Goal: Find specific page/section: Find specific page/section

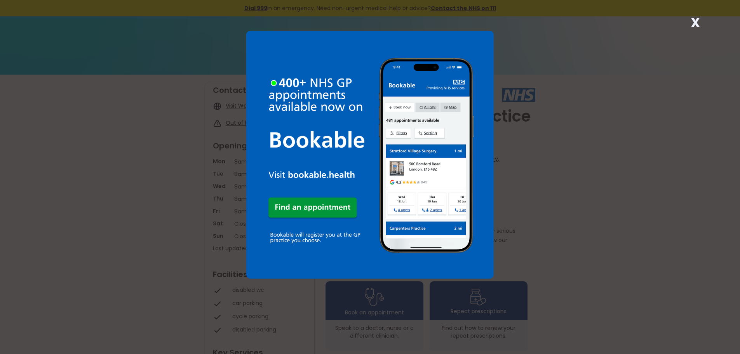
click at [510, 244] on div "X" at bounding box center [370, 177] width 740 height 354
click at [409, 176] on img at bounding box center [370, 155] width 248 height 248
click at [695, 18] on strong "X" at bounding box center [695, 22] width 9 height 19
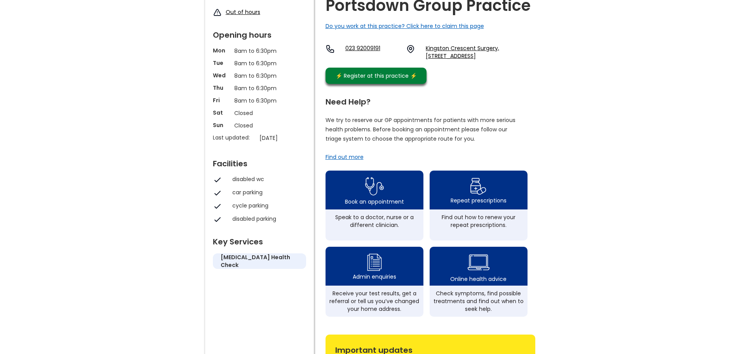
scroll to position [40, 0]
